Goal: Information Seeking & Learning: Learn about a topic

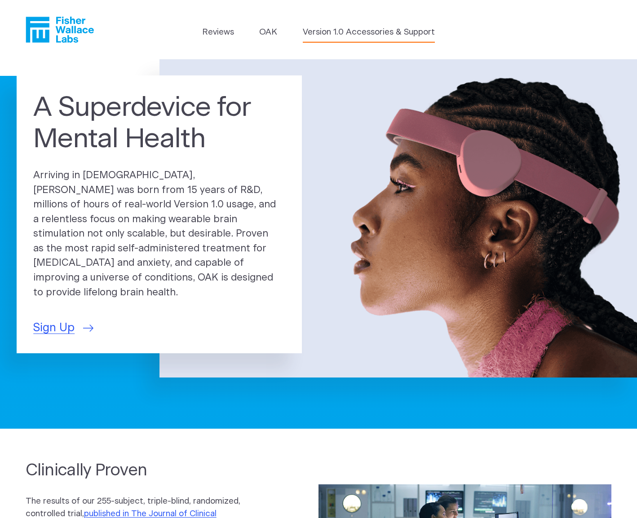
click at [371, 33] on link "Version 1.0 Accessories & Support" at bounding box center [369, 32] width 132 height 13
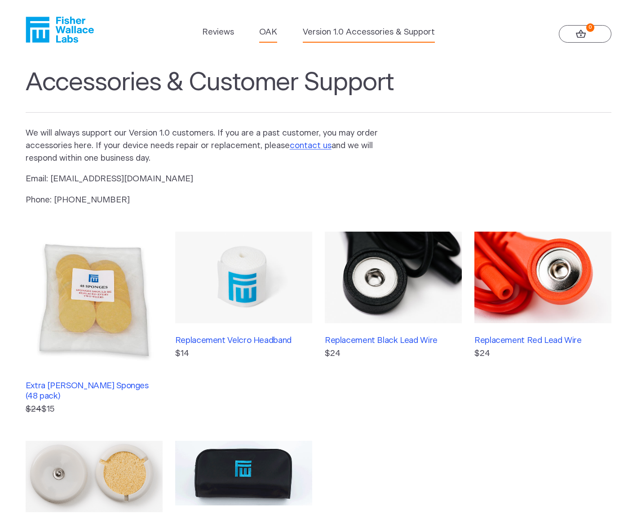
click at [268, 34] on link "OAK" at bounding box center [268, 32] width 18 height 13
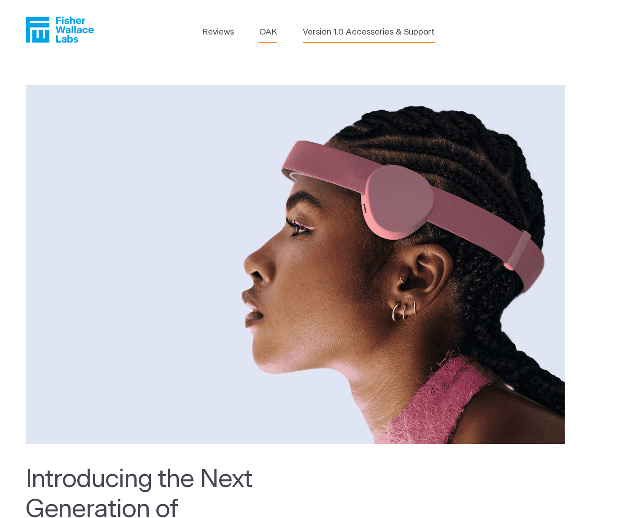
click at [359, 32] on link "Version 1.0 Accessories & Support" at bounding box center [369, 32] width 132 height 13
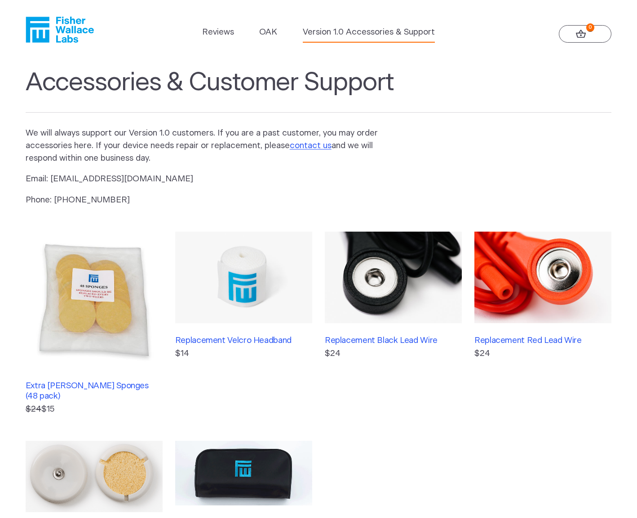
click at [580, 34] on icon at bounding box center [580, 34] width 10 height 9
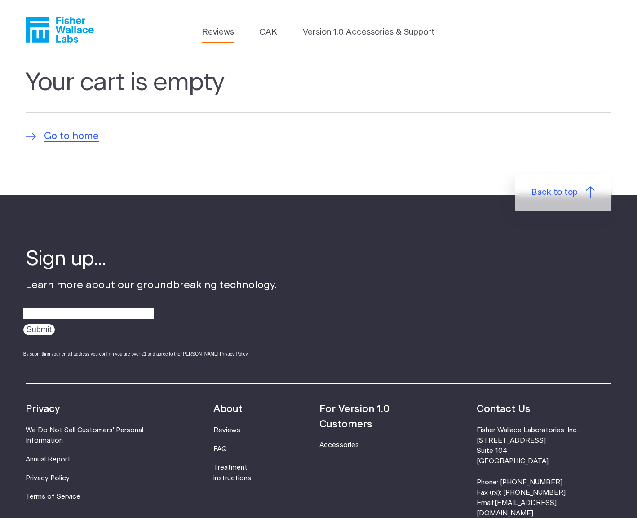
click at [218, 31] on link "Reviews" at bounding box center [218, 32] width 32 height 13
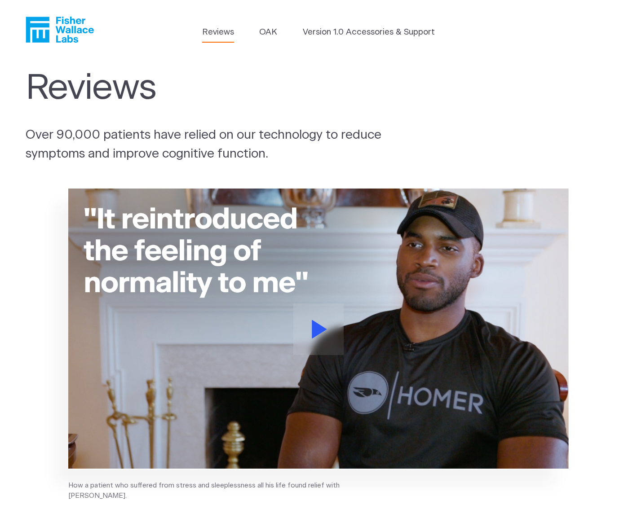
click at [69, 30] on icon "Fisher Wallace" at bounding box center [62, 30] width 61 height 26
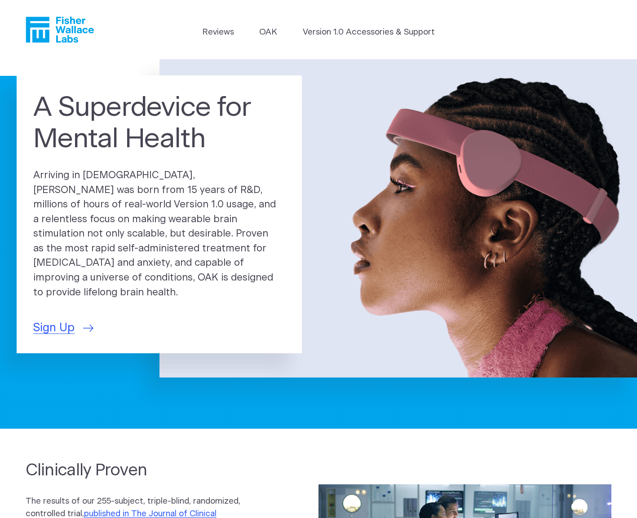
click at [76, 29] on icon "Fisher Wallace" at bounding box center [60, 30] width 68 height 26
click at [214, 32] on link "Reviews" at bounding box center [218, 32] width 32 height 13
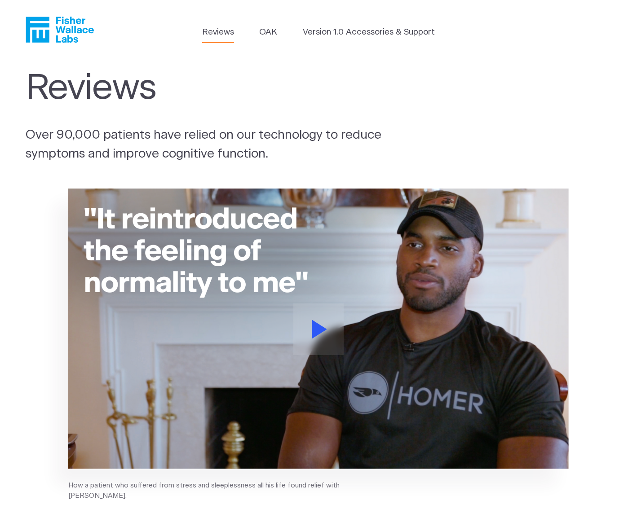
scroll to position [0, 0]
click at [269, 33] on link "OAK" at bounding box center [268, 32] width 18 height 13
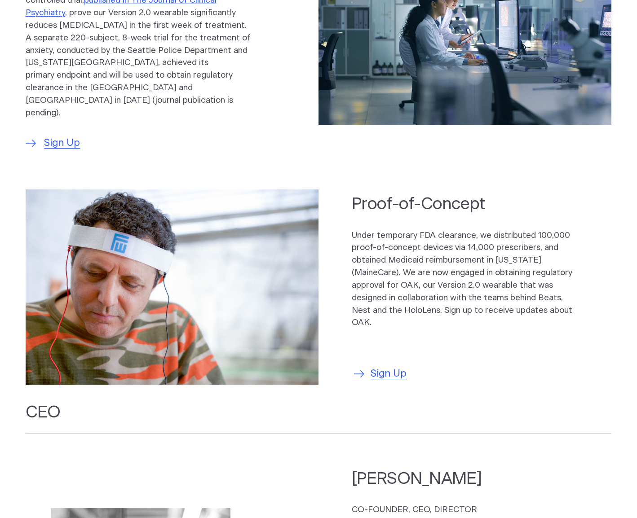
scroll to position [514, 0]
